Goal: Transaction & Acquisition: Obtain resource

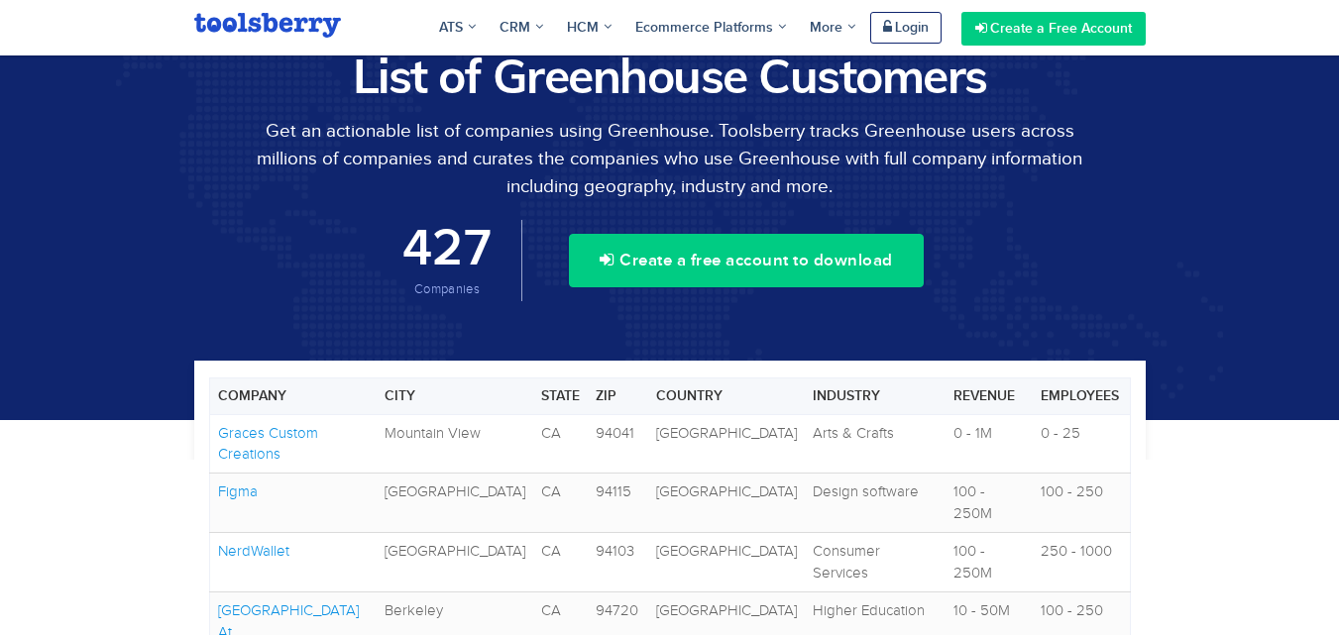
scroll to position [984, 0]
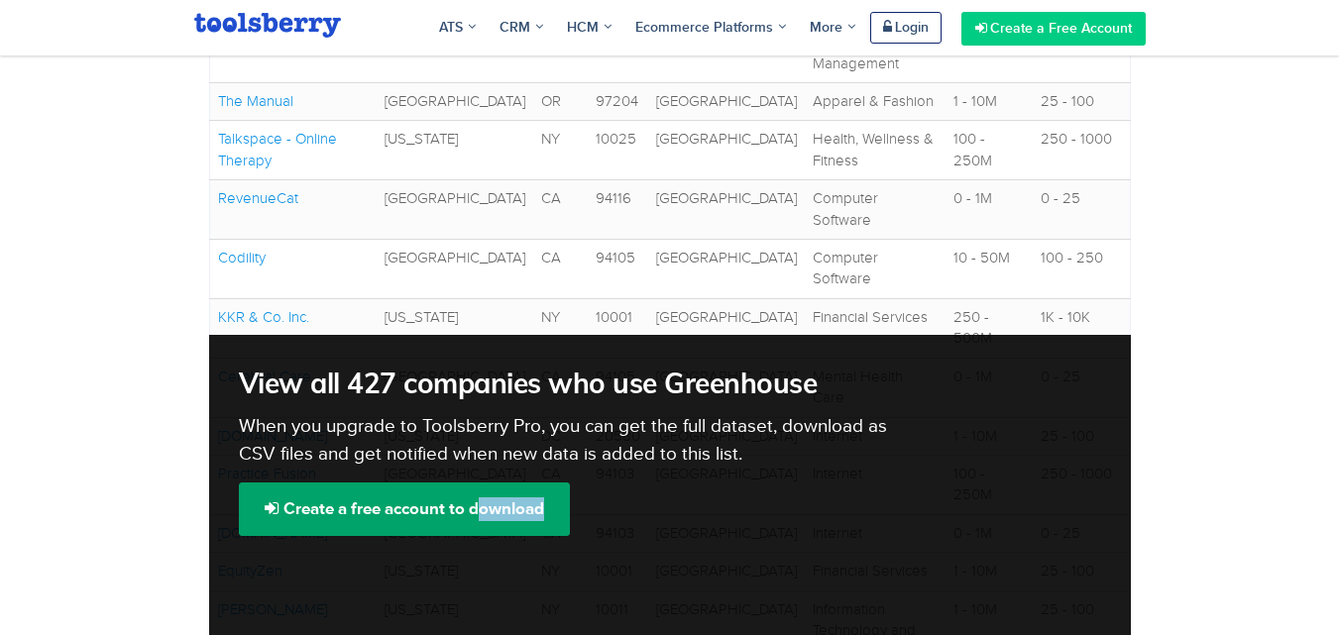
drag, startPoint x: 464, startPoint y: 457, endPoint x: 489, endPoint y: 422, distance: 43.2
click at [489, 422] on div "View all 427 companies who use Greenhouse When you upgrade to Toolsberry Pro, y…" at bounding box center [670, 503] width 922 height 337
click at [489, 483] on link "Create a free account to download" at bounding box center [404, 510] width 331 height 54
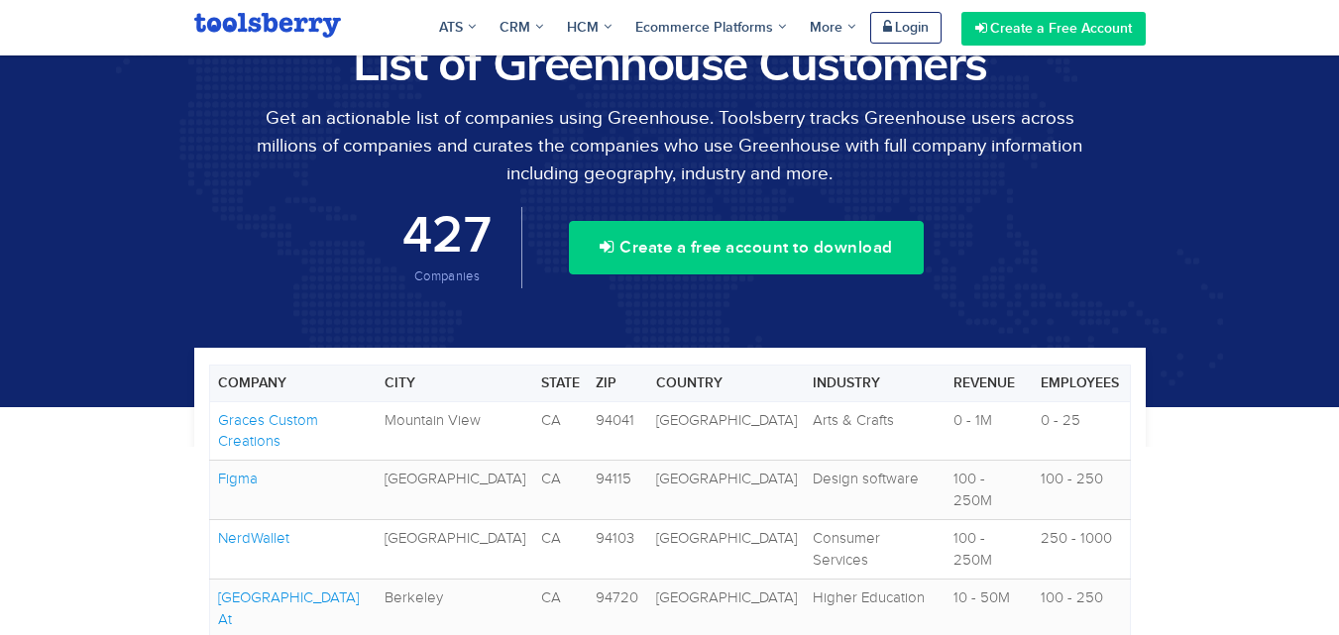
scroll to position [0, 0]
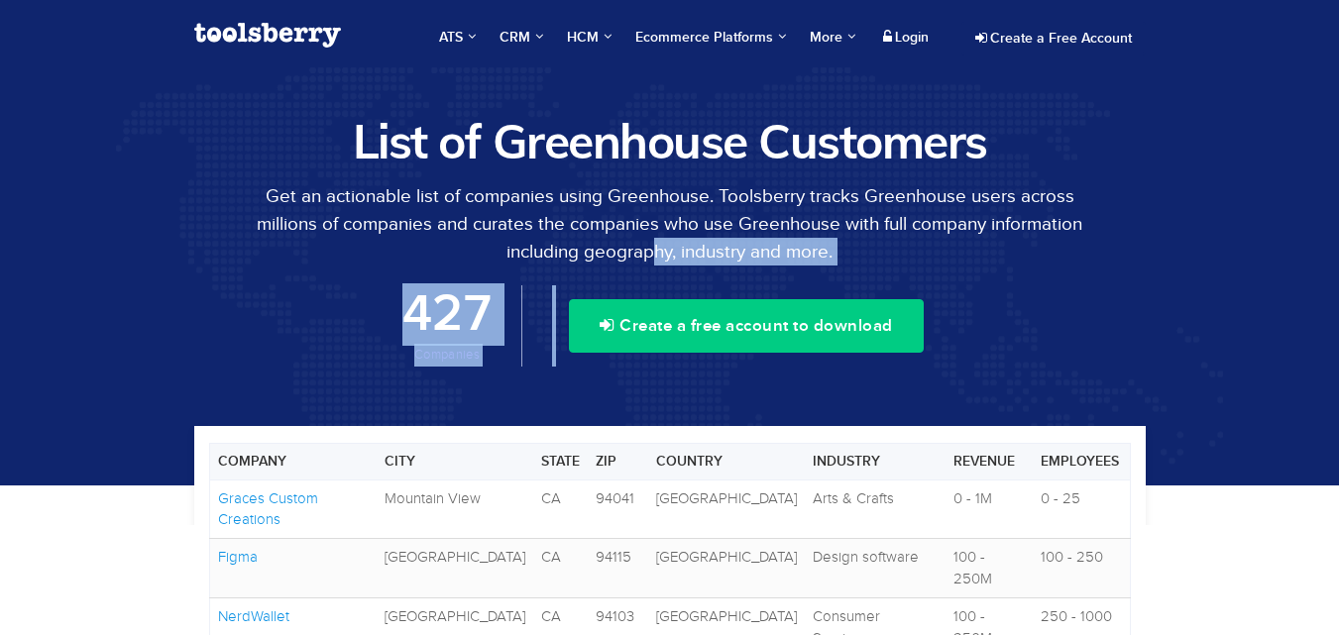
drag, startPoint x: 612, startPoint y: 288, endPoint x: 660, endPoint y: 248, distance: 62.6
click at [660, 248] on div "List of Greenhouse Customers Get an actionable list of companies using Greenhou…" at bounding box center [669, 246] width 981 height 262
click at [660, 248] on p "Get an actionable list of companies using Greenhouse. Toolsberry tracks Greenho…" at bounding box center [669, 223] width 951 height 83
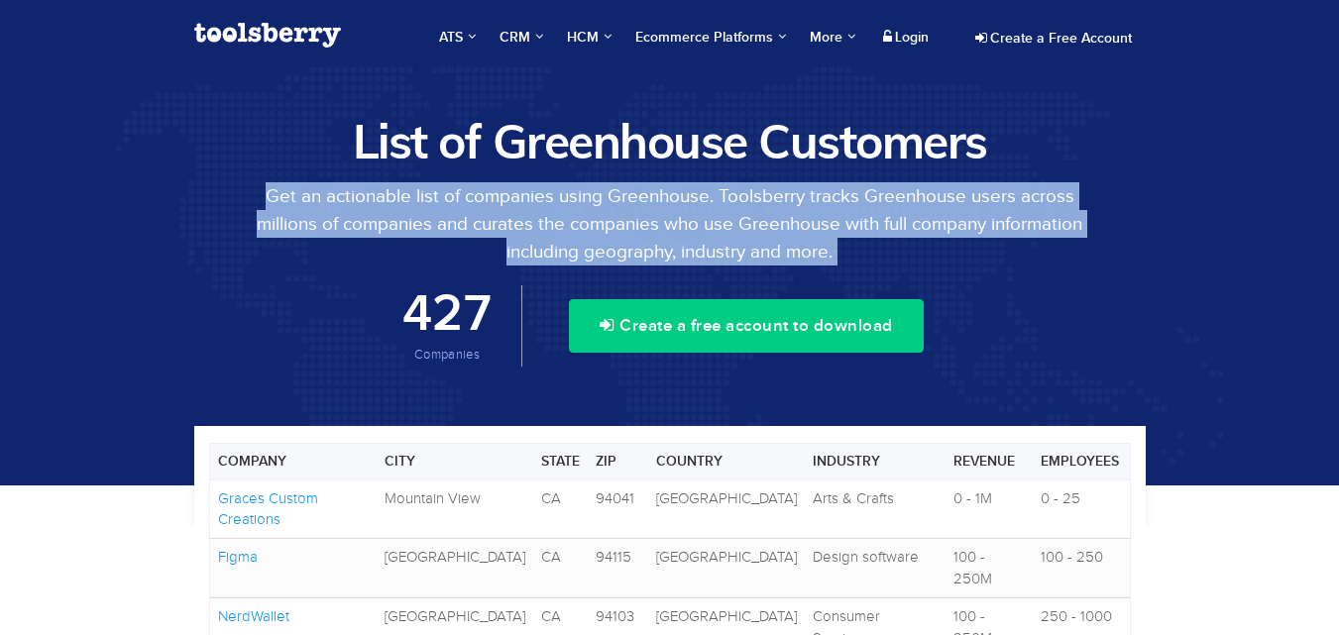
click at [660, 248] on p "Get an actionable list of companies using Greenhouse. Toolsberry tracks Greenho…" at bounding box center [669, 223] width 951 height 83
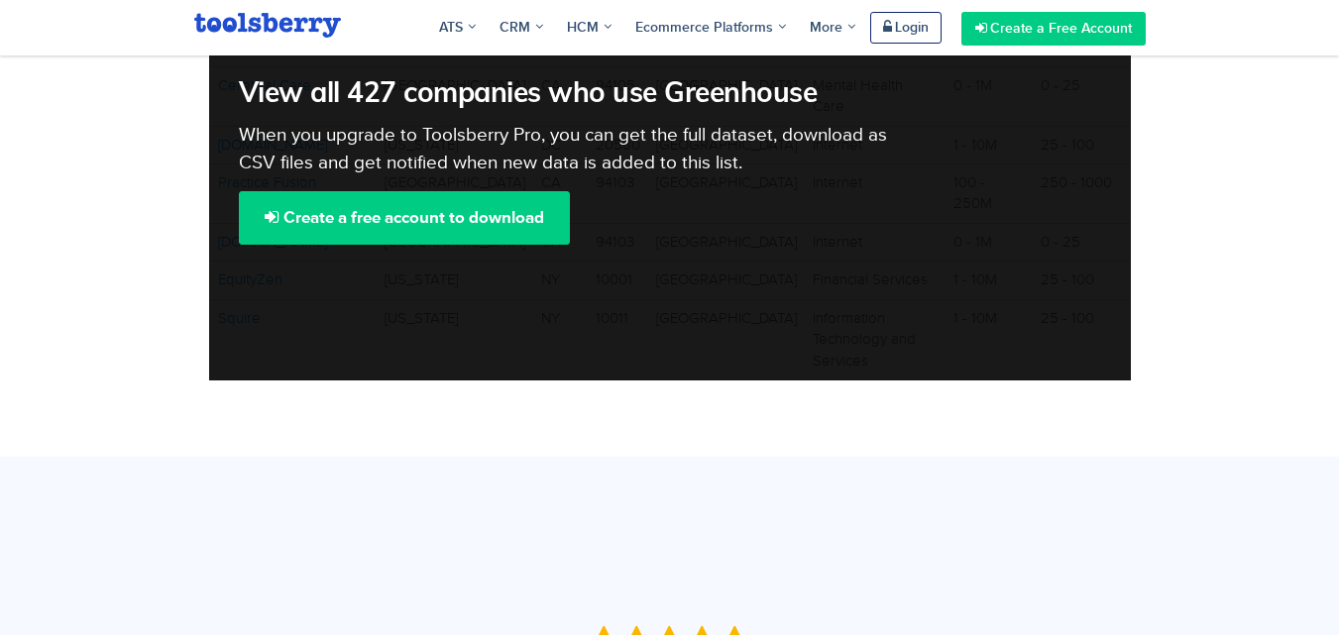
scroll to position [1285, 0]
